Goal: Complete Application Form: Complete application form

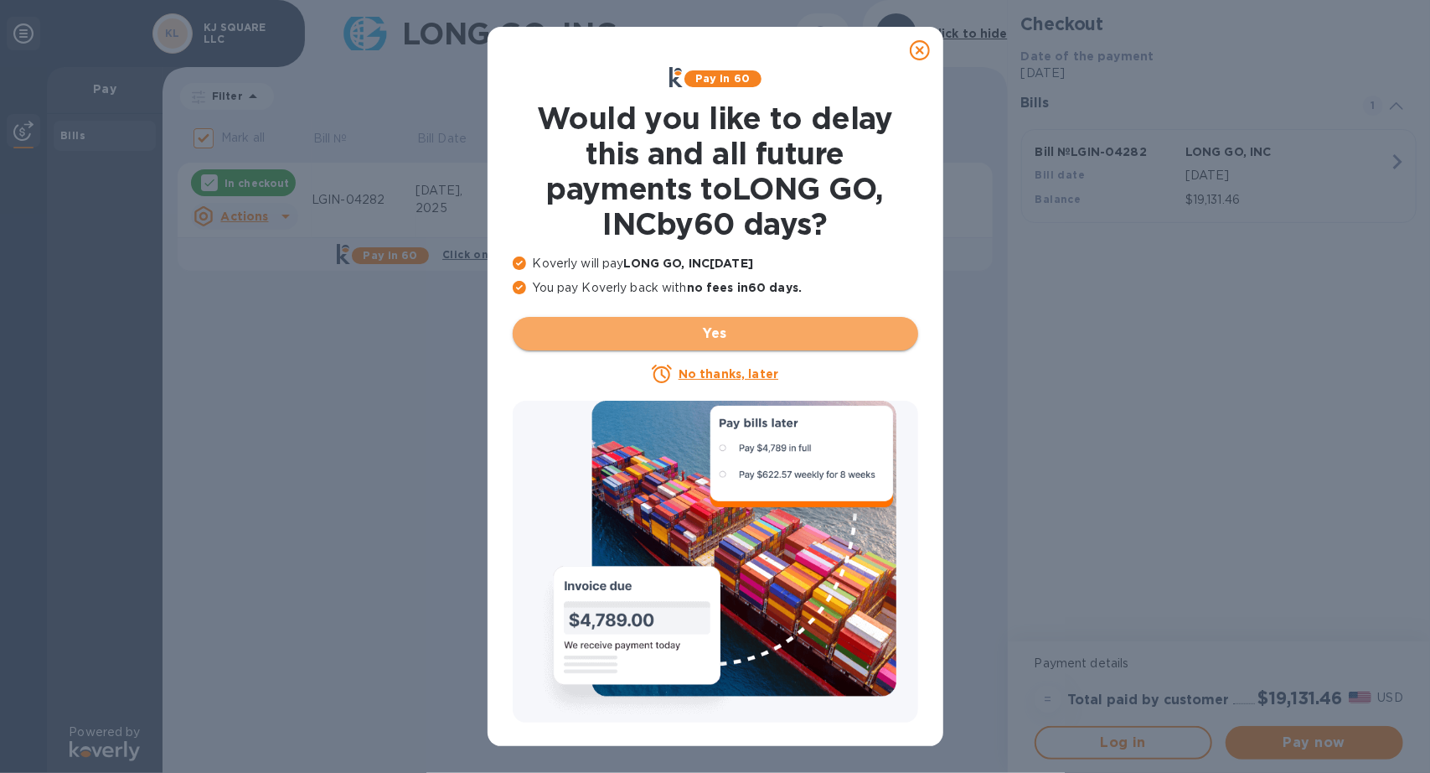
click at [721, 340] on span "Yes" at bounding box center [715, 333] width 379 height 20
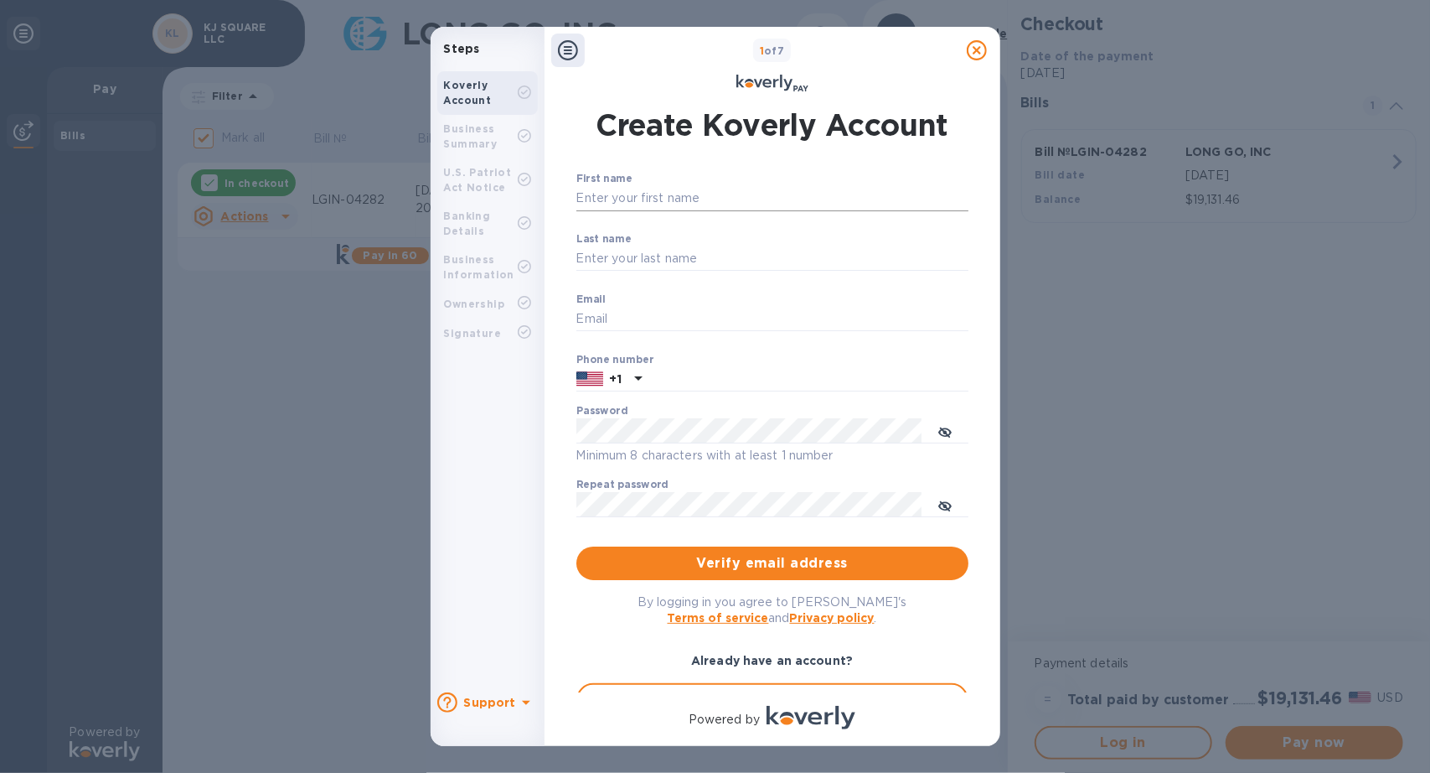
click at [681, 197] on input "First name" at bounding box center [773, 198] width 392 height 25
type input "[DEMOGRAPHIC_DATA]"
type input "[PERSON_NAME]"
type input "[EMAIL_ADDRESS][DOMAIN_NAME]"
type input "2673128794"
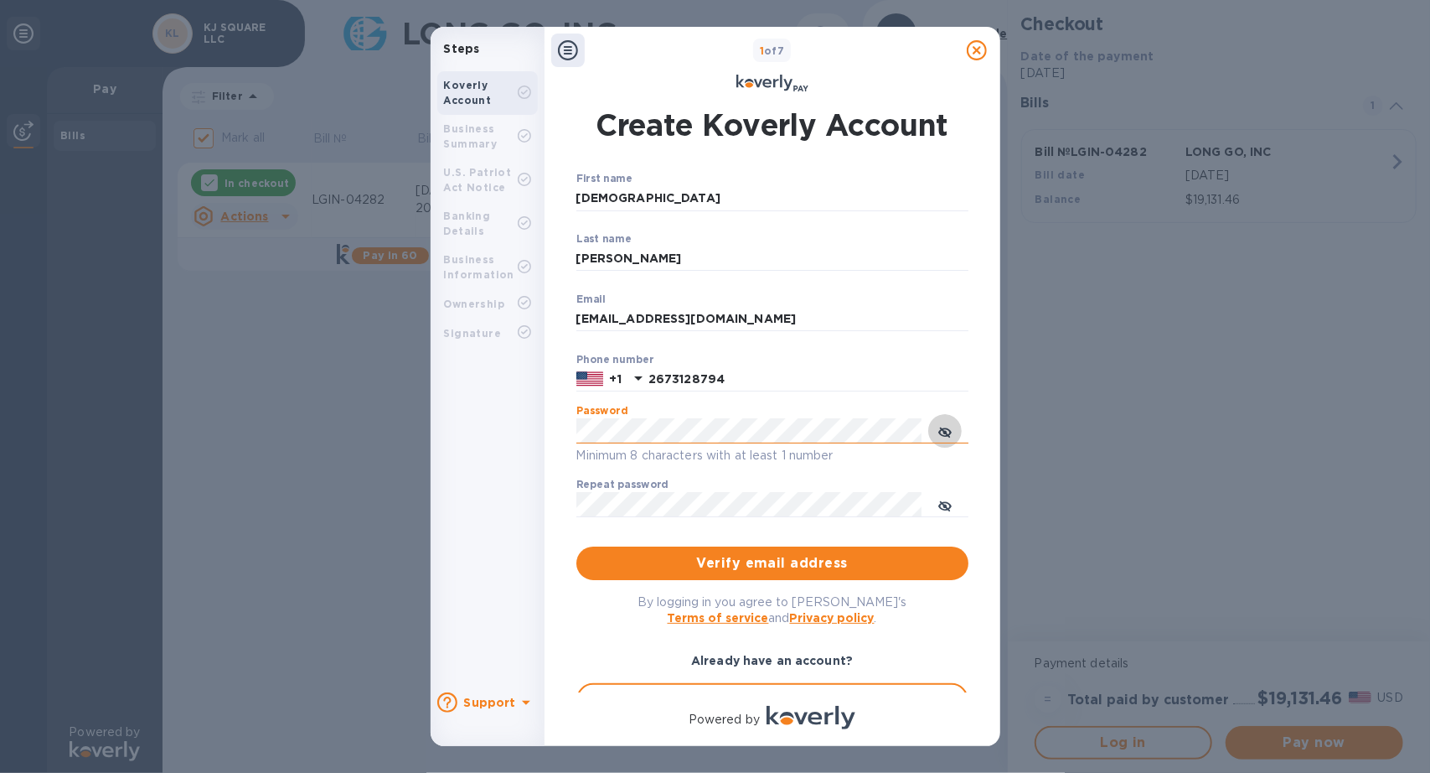
click at [947, 437] on icon "toggle password visibility" at bounding box center [944, 432] width 13 height 13
click at [944, 507] on icon "toggle password visibility" at bounding box center [944, 506] width 10 height 10
click at [689, 569] on span "Verify email address" at bounding box center [772, 563] width 365 height 20
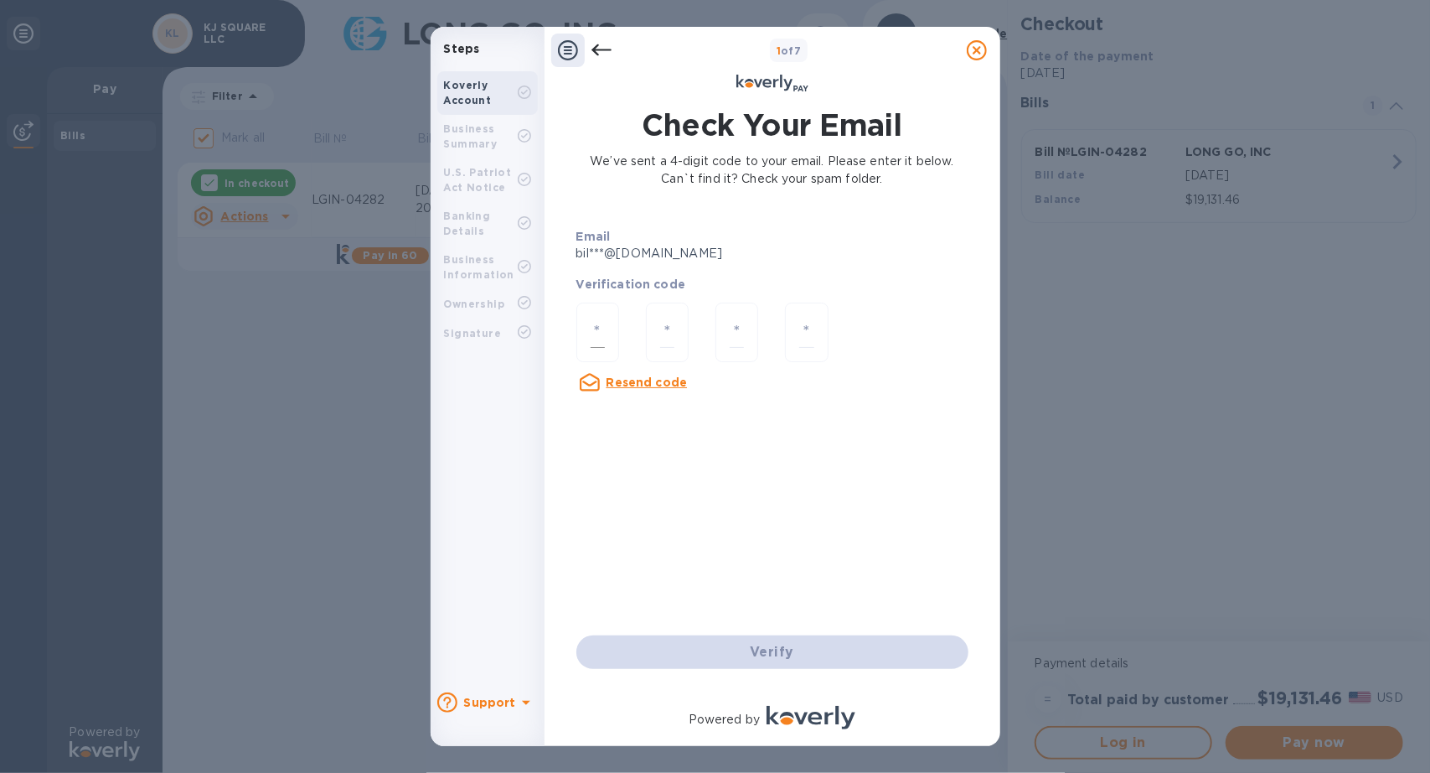
drag, startPoint x: 607, startPoint y: 324, endPoint x: 590, endPoint y: 314, distance: 19.5
click at [605, 323] on div at bounding box center [598, 331] width 43 height 59
type input "7"
type input "4"
type input "2"
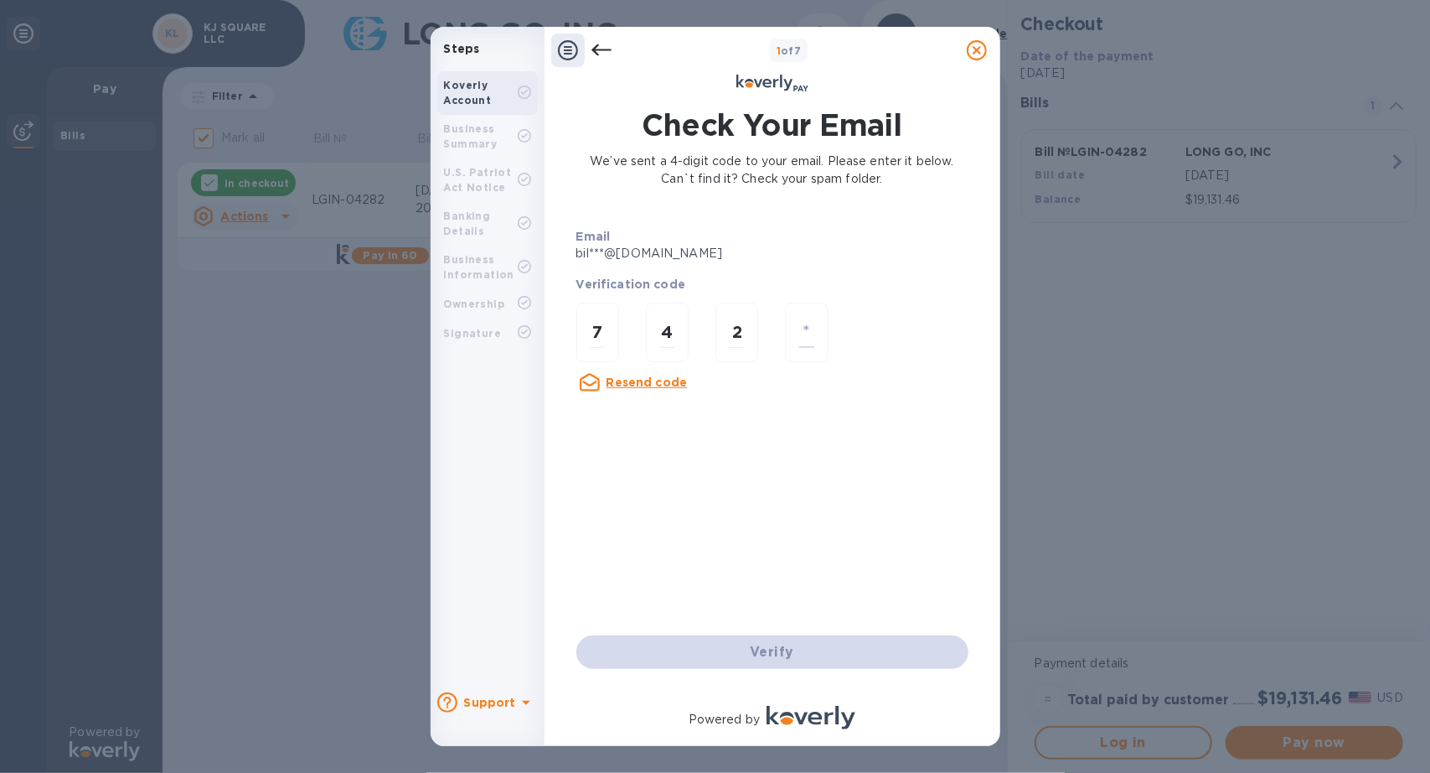
type input "7"
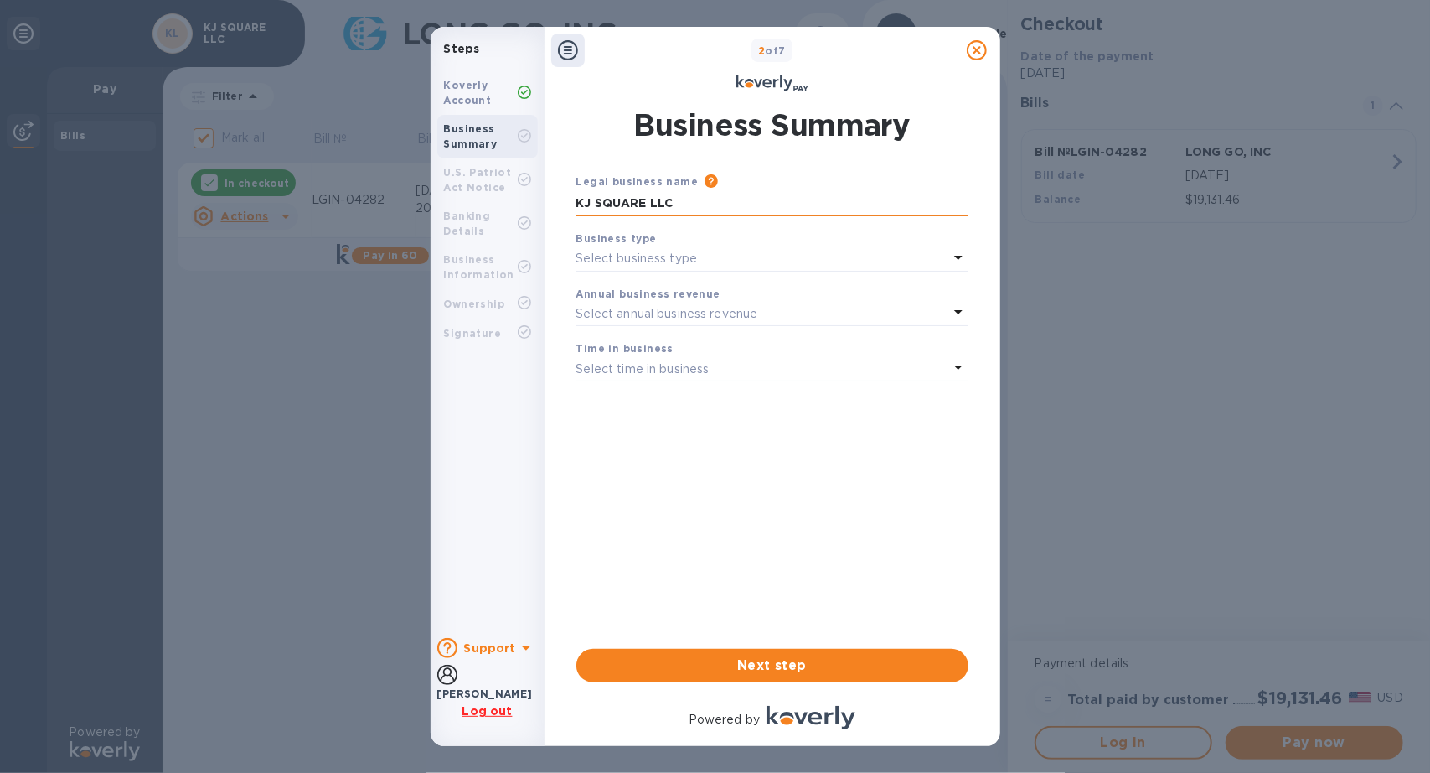
click at [725, 199] on input "KJ SQUARE LLC" at bounding box center [773, 203] width 392 height 25
click at [642, 251] on p "Select business type" at bounding box center [638, 259] width 122 height 18
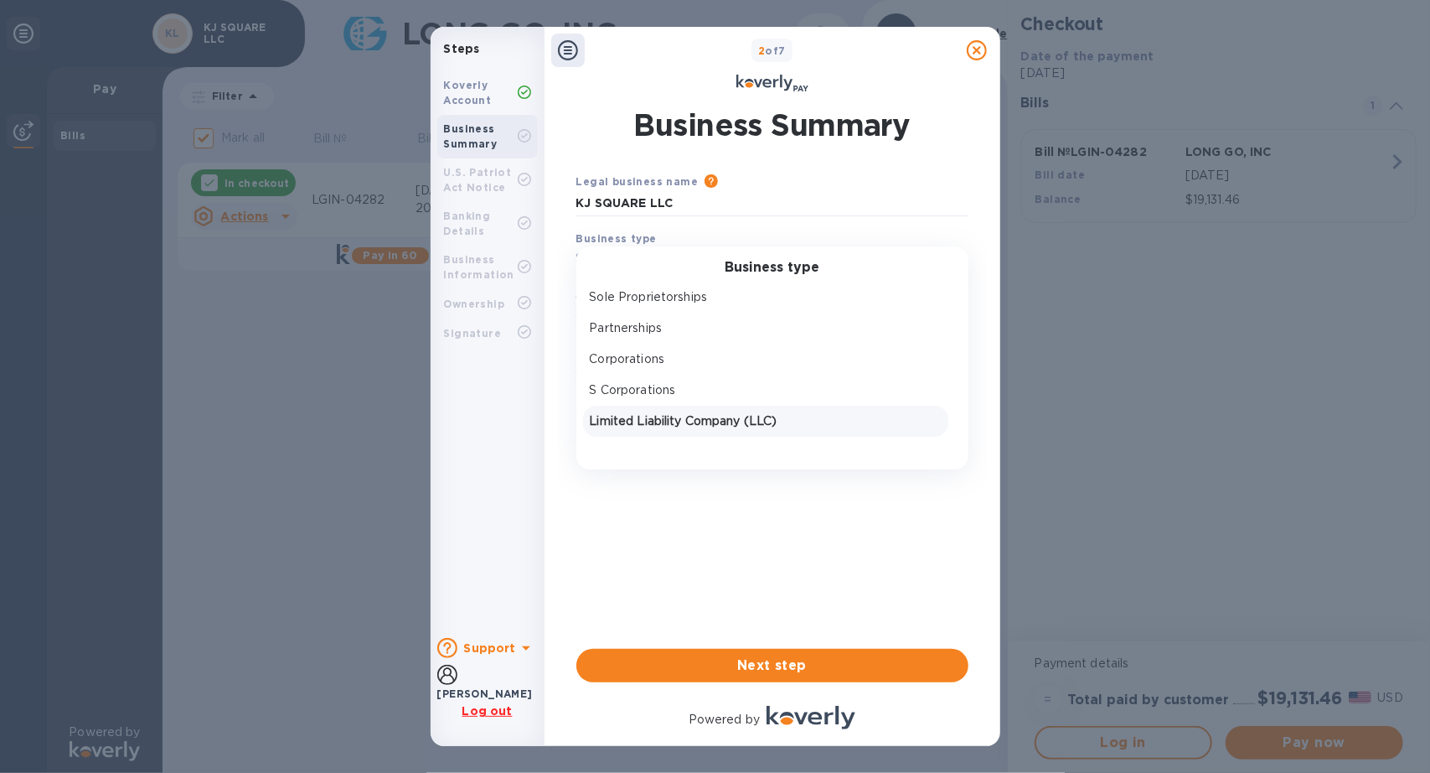
click at [719, 432] on div "Limited Liability Company (LLC)" at bounding box center [766, 421] width 359 height 24
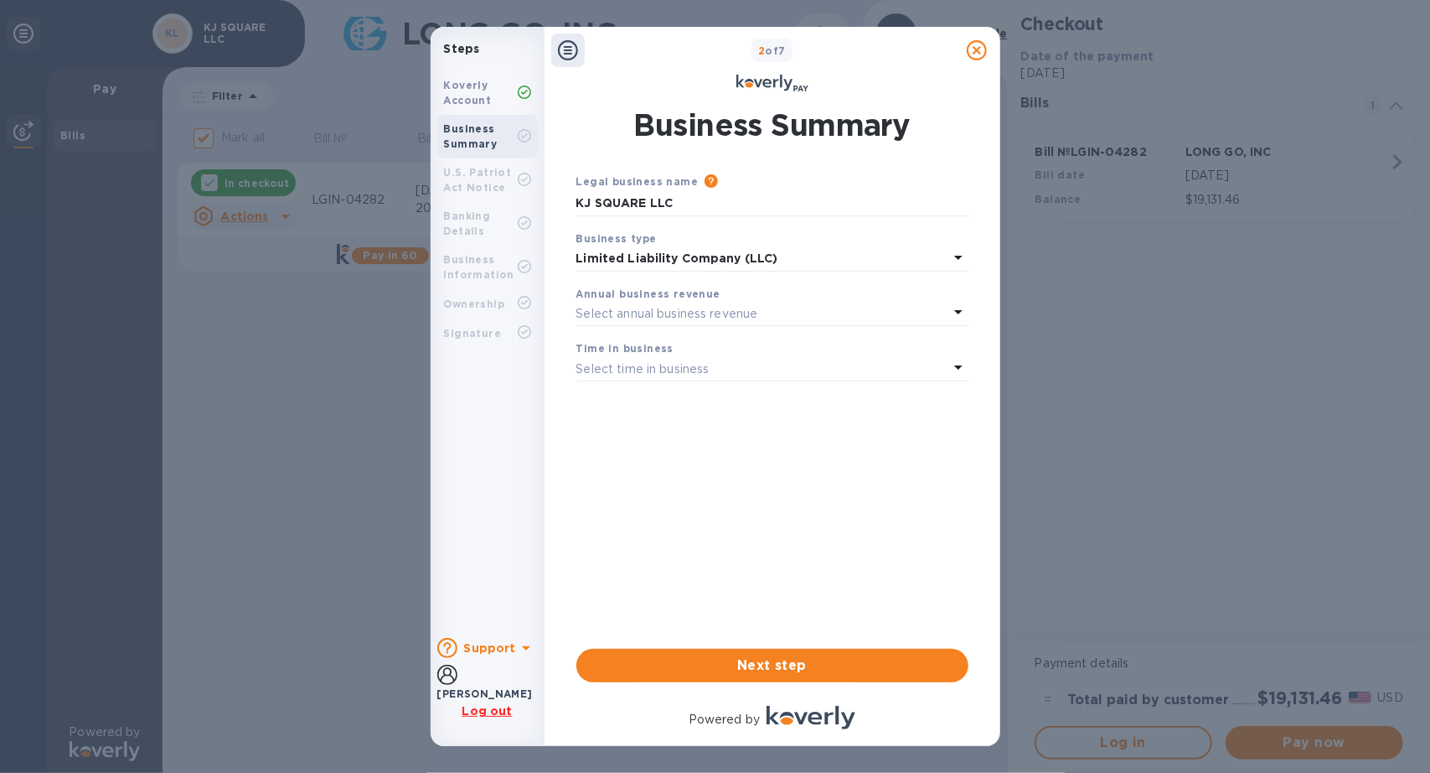
click at [737, 326] on div "Annual business revenue Select annual business revenue" at bounding box center [773, 306] width 392 height 42
click at [773, 278] on div "Annual business revenue Select annual business revenue" at bounding box center [773, 305] width 406 height 55
click at [736, 313] on p "Select annual business revenue" at bounding box center [668, 314] width 182 height 18
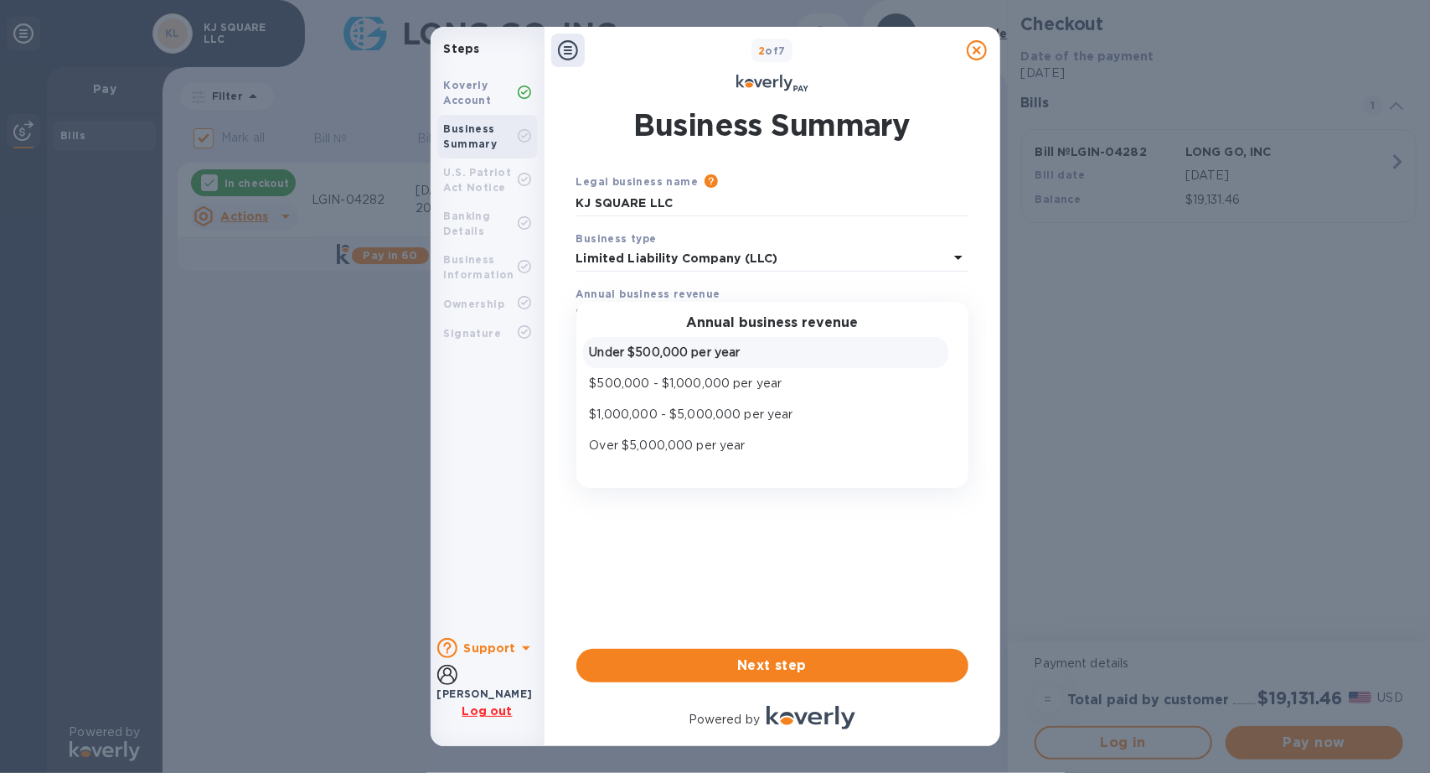
click at [677, 359] on p "Under $500,000 per year" at bounding box center [766, 353] width 352 height 18
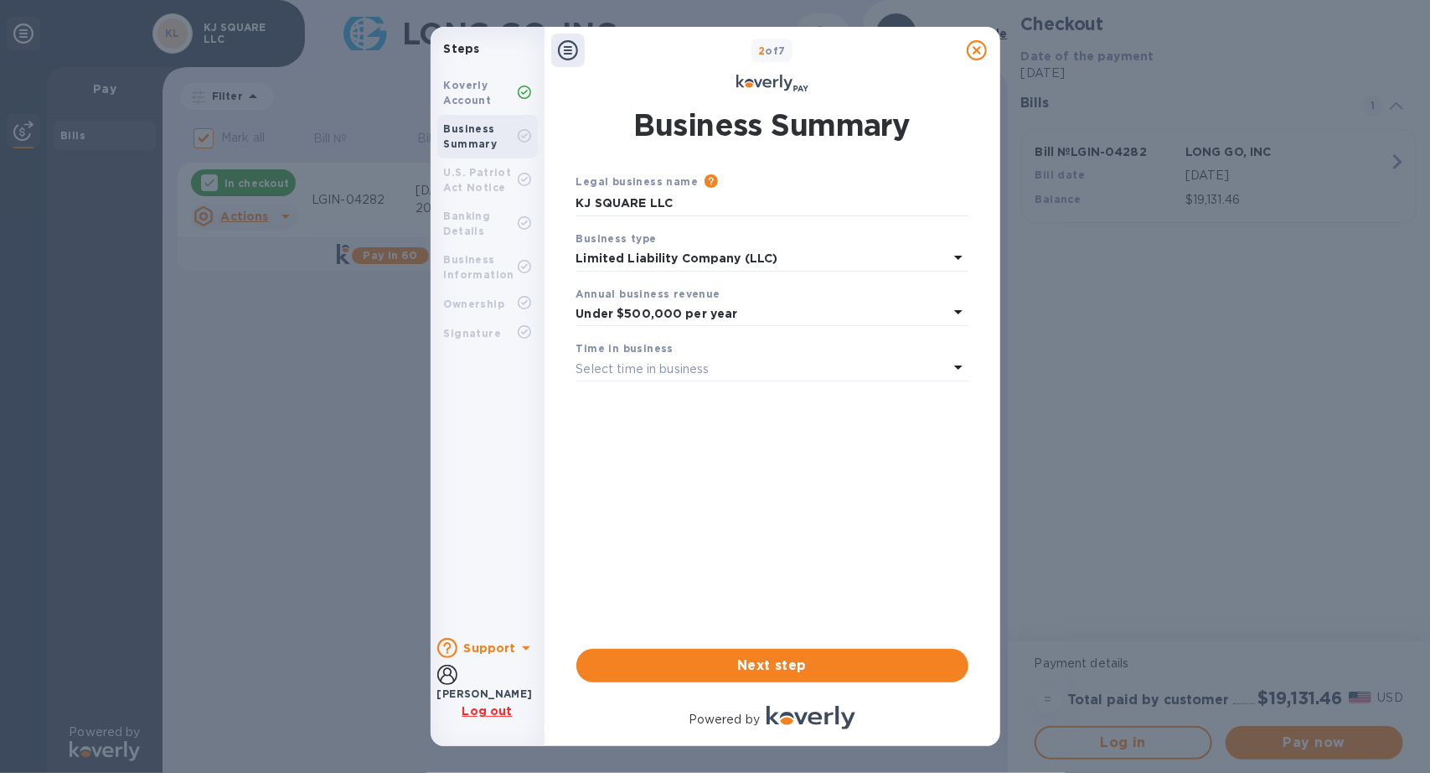
click at [669, 367] on p "Select time in business" at bounding box center [643, 369] width 133 height 18
click at [641, 437] on p "1 - 3 years" at bounding box center [766, 439] width 352 height 18
click at [823, 629] on div "Legal business name Please provide the legal name that appears on your SS-4 for…" at bounding box center [773, 427] width 392 height 509
click at [813, 644] on div "Legal business name Please provide the legal name that appears on your SS-4 for…" at bounding box center [773, 427] width 392 height 509
click at [783, 660] on span "Next step" at bounding box center [772, 665] width 365 height 20
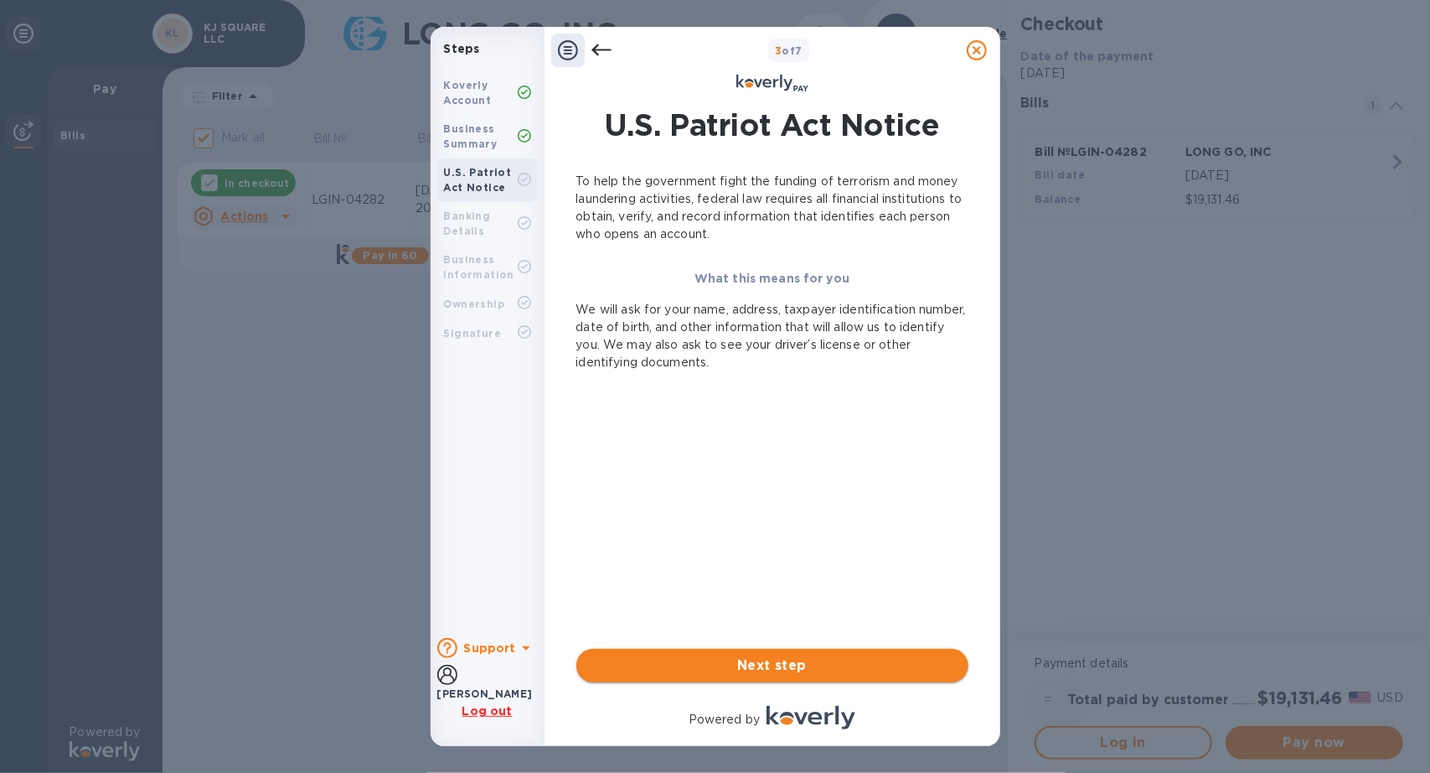
click at [721, 664] on span "Next step" at bounding box center [772, 665] width 365 height 20
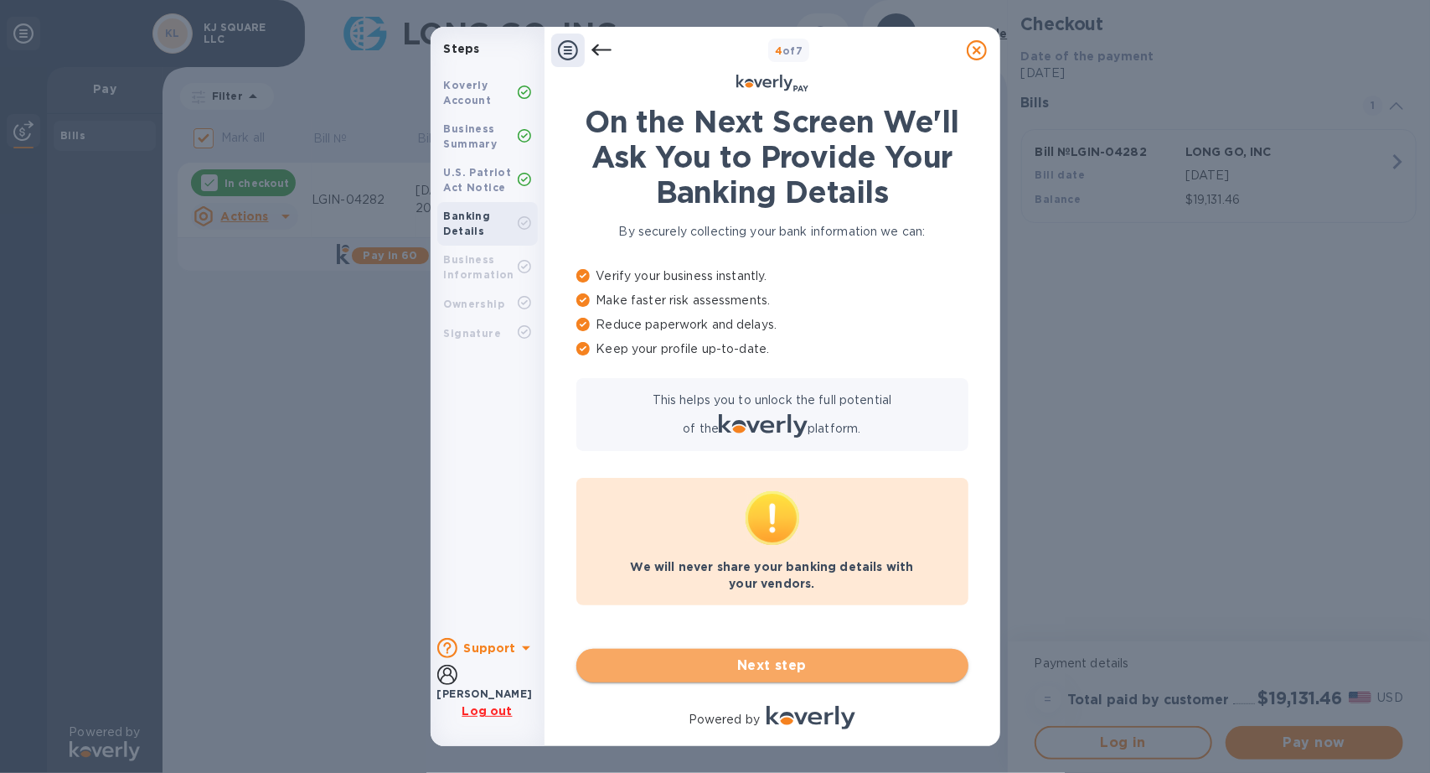
click at [761, 659] on span "Next step" at bounding box center [772, 665] width 365 height 20
